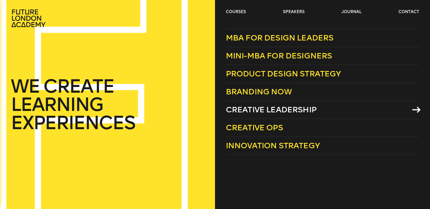
click at [242, 110] on span "Creative Leadership" at bounding box center [271, 109] width 91 height 9
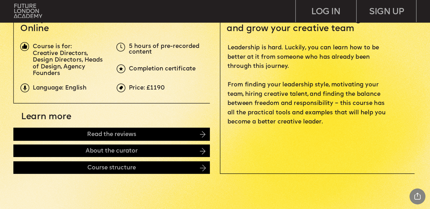
scroll to position [221, 0]
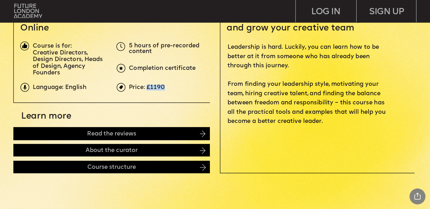
drag, startPoint x: 163, startPoint y: 87, endPoint x: 148, endPoint y: 87, distance: 15.4
click at [148, 87] on span "Price: £1190" at bounding box center [147, 86] width 36 height 5
copy span "£1190"
click at [171, 166] on div "Course structure" at bounding box center [111, 167] width 197 height 13
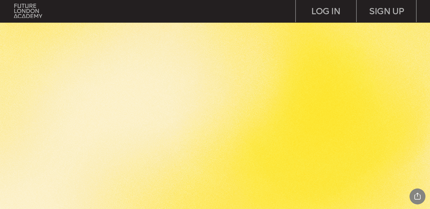
scroll to position [1270, 0]
